Goal: Task Accomplishment & Management: Use online tool/utility

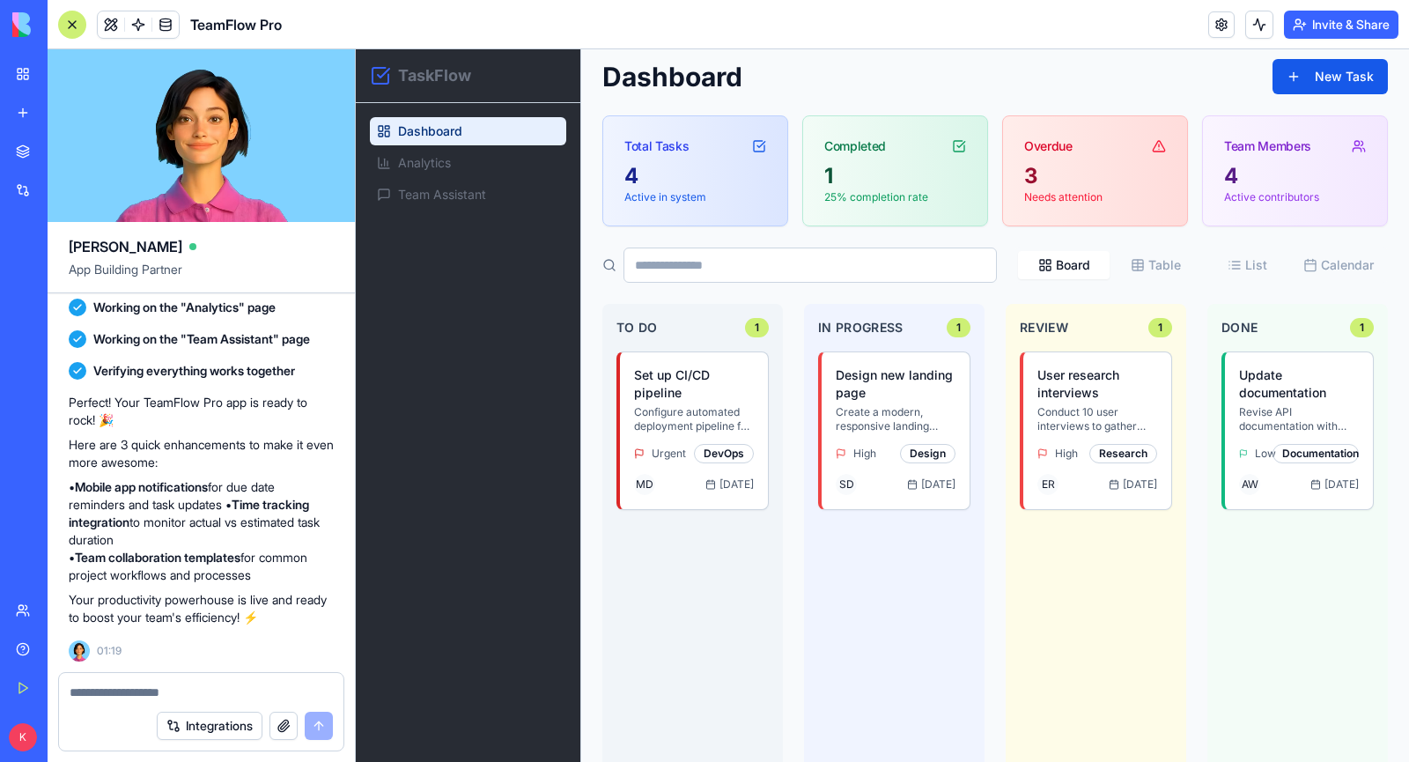
scroll to position [67, 0]
click at [35, 72] on link "My Workspace" at bounding box center [40, 73] width 70 height 35
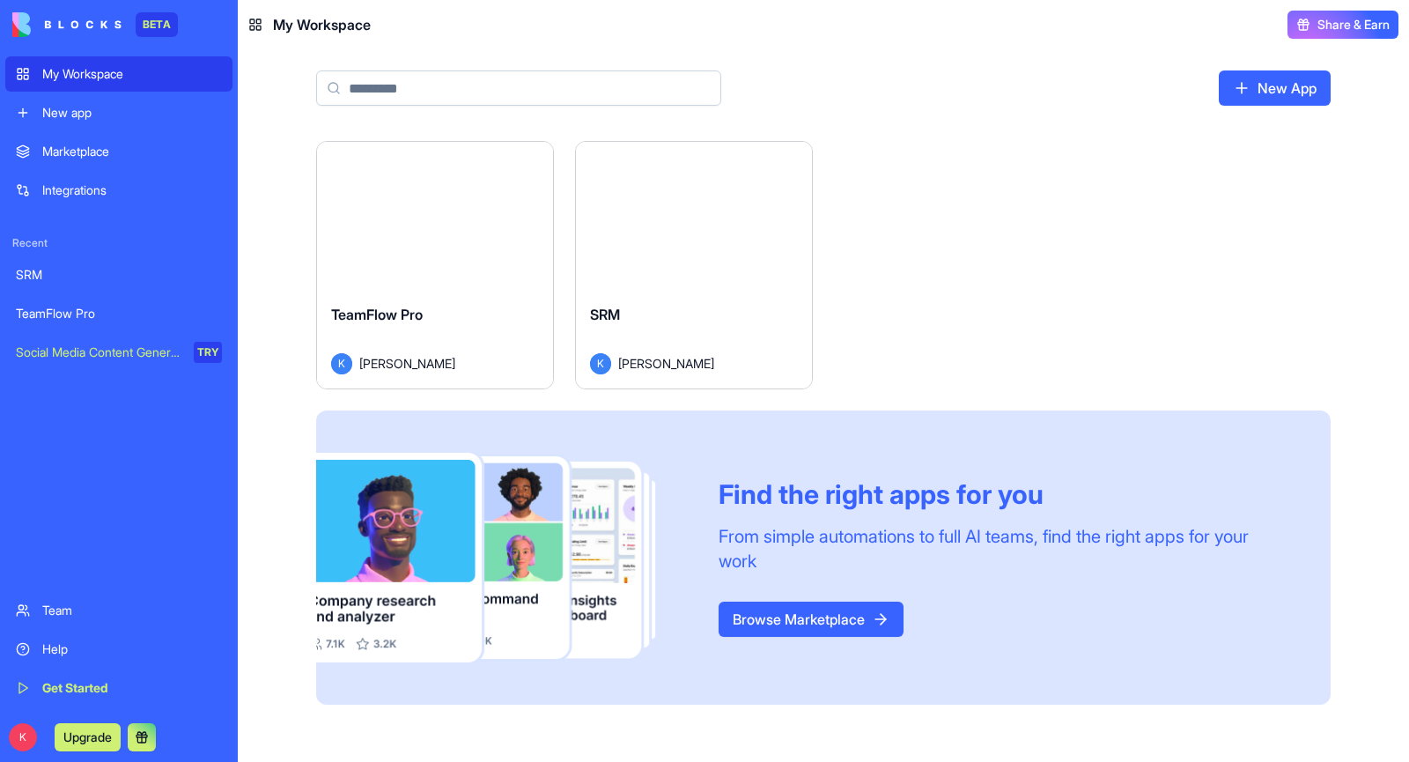
click at [1032, 255] on div "Launch TeamFlow Pro K [PERSON_NAME] Launch SRM K [PERSON_NAME] Find the right a…" at bounding box center [823, 422] width 1014 height 563
click at [666, 302] on div "SRM K [PERSON_NAME]" at bounding box center [694, 339] width 236 height 99
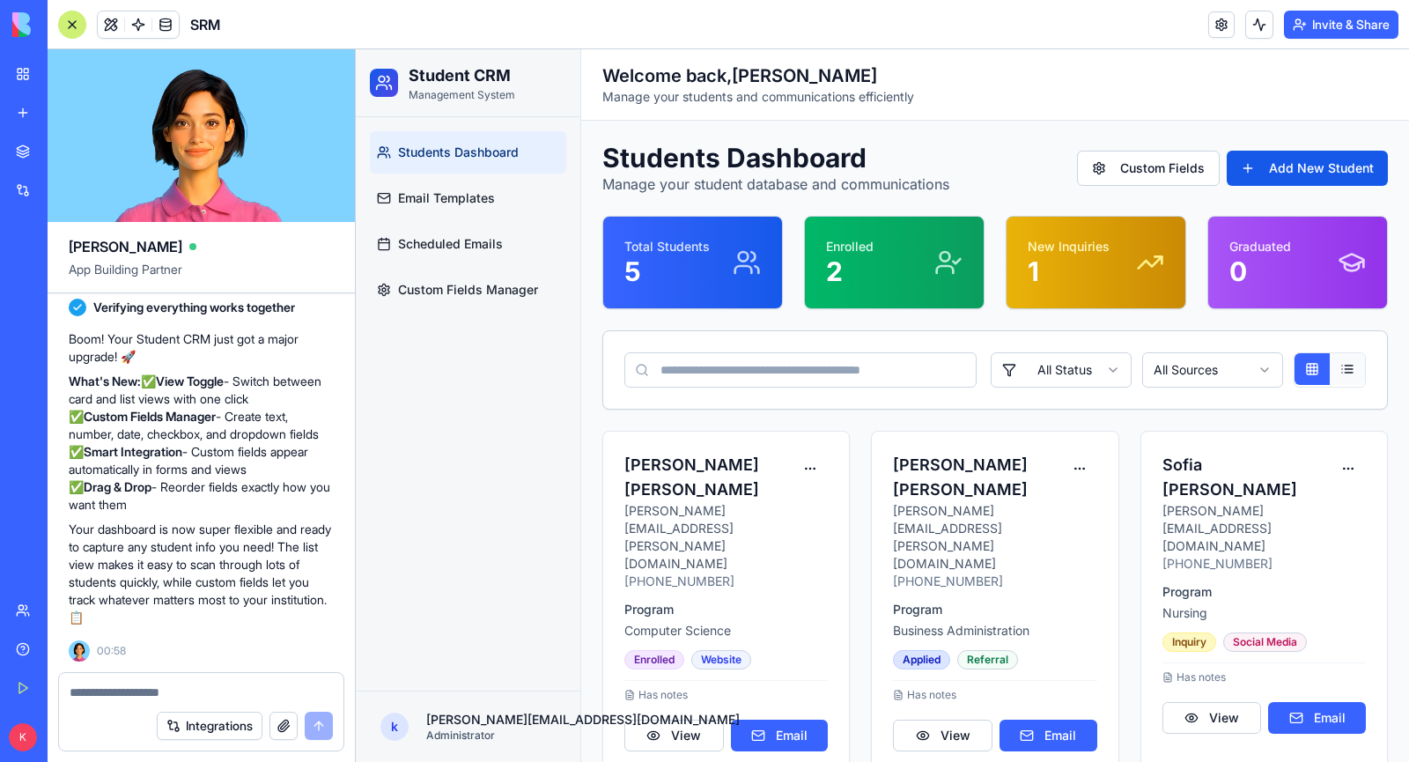
click at [1348, 372] on button at bounding box center [1346, 369] width 35 height 32
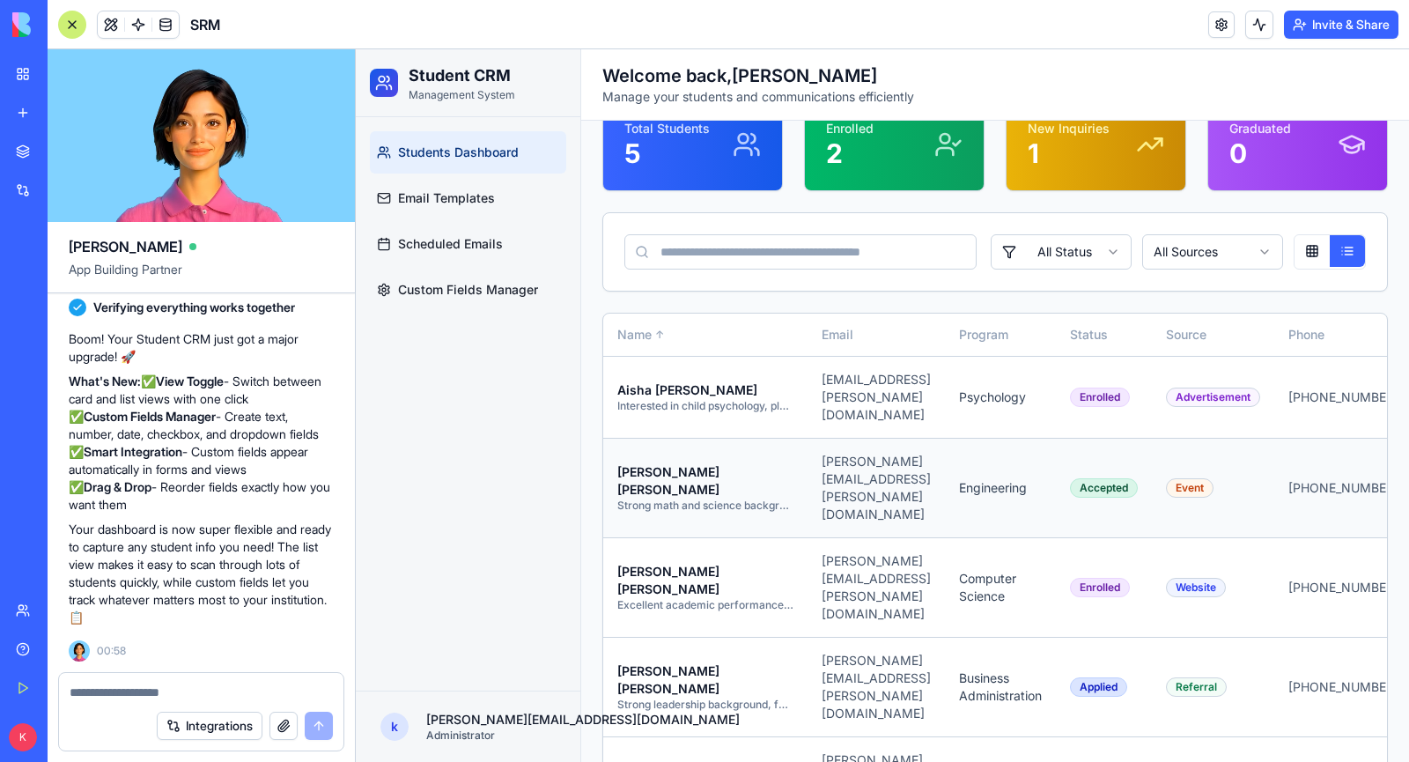
scroll to position [130, 0]
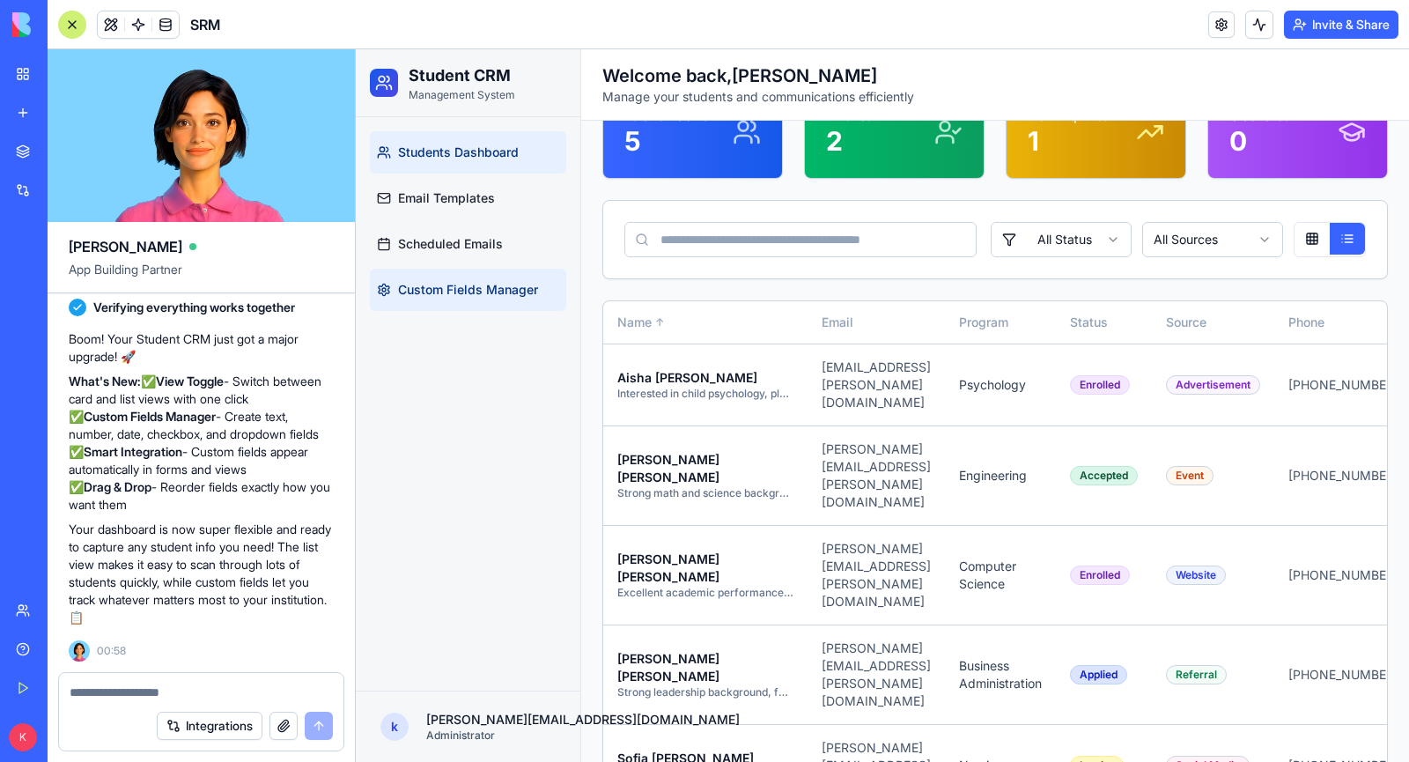
click at [446, 294] on span "Custom Fields Manager" at bounding box center [468, 290] width 140 height 18
